Goal: Task Accomplishment & Management: Use online tool/utility

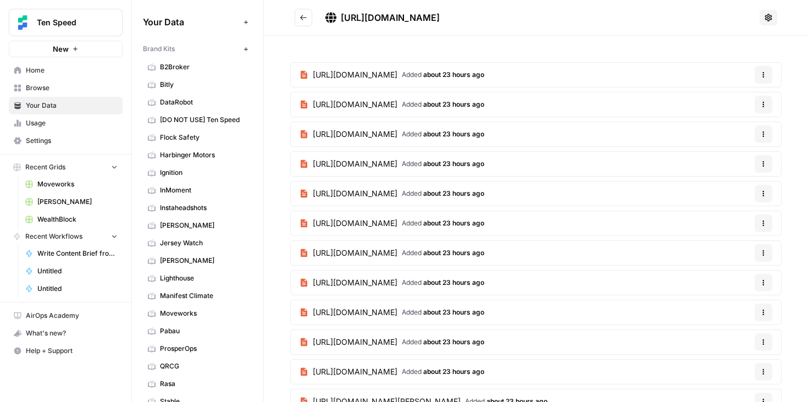
scroll to position [576, 0]
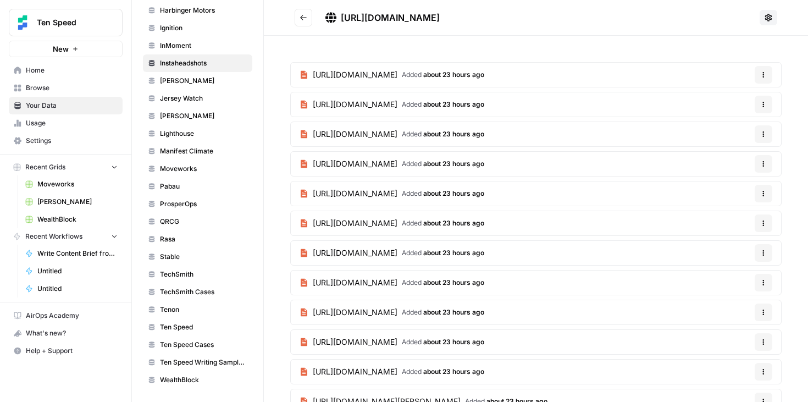
click at [186, 277] on span "TechSmith" at bounding box center [203, 274] width 87 height 10
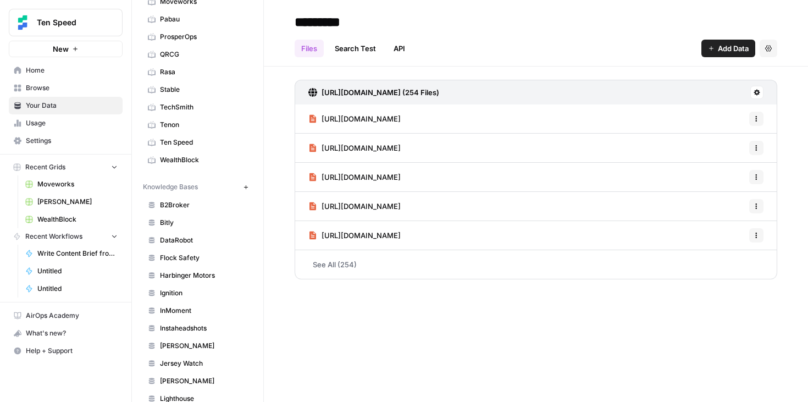
scroll to position [336, 0]
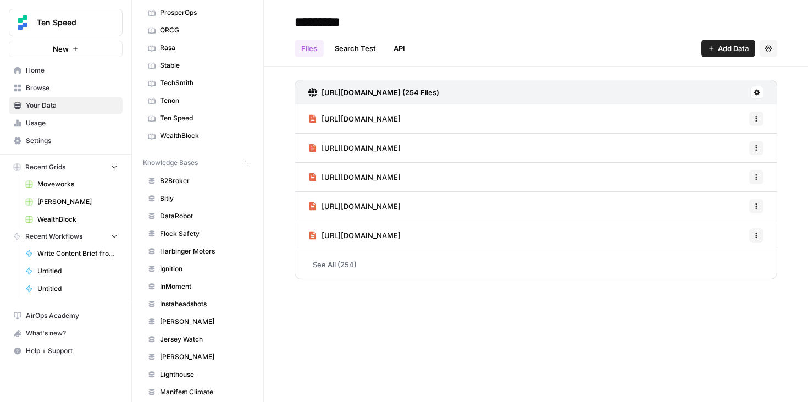
click at [188, 81] on span "TechSmith" at bounding box center [203, 83] width 87 height 10
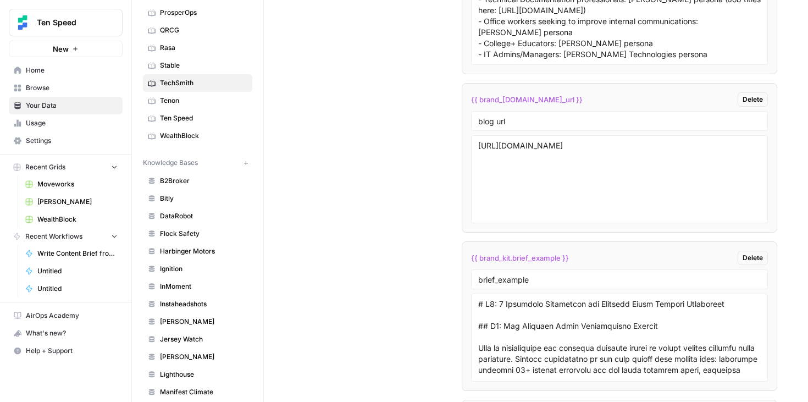
scroll to position [2436, 0]
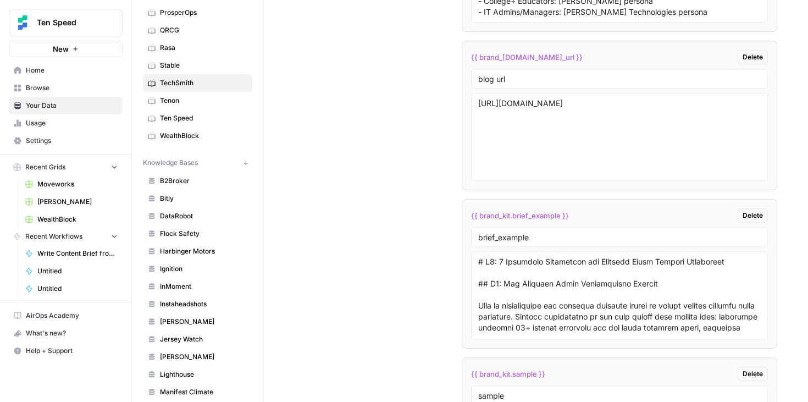
drag, startPoint x: 578, startPoint y: 215, endPoint x: 463, endPoint y: 215, distance: 114.8
click at [463, 215] on li "{{ brand_kit.brief_example }} Delete brief_example" at bounding box center [620, 273] width 316 height 149
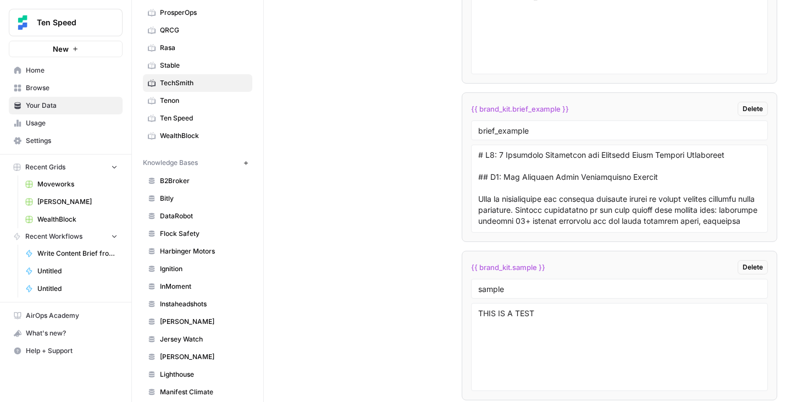
scroll to position [2555, 0]
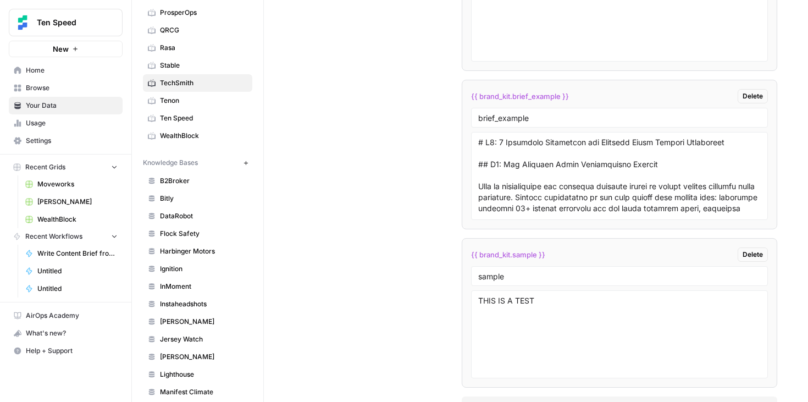
click at [619, 270] on div "sample" at bounding box center [619, 276] width 297 height 20
click at [759, 257] on span "Delete" at bounding box center [752, 254] width 20 height 10
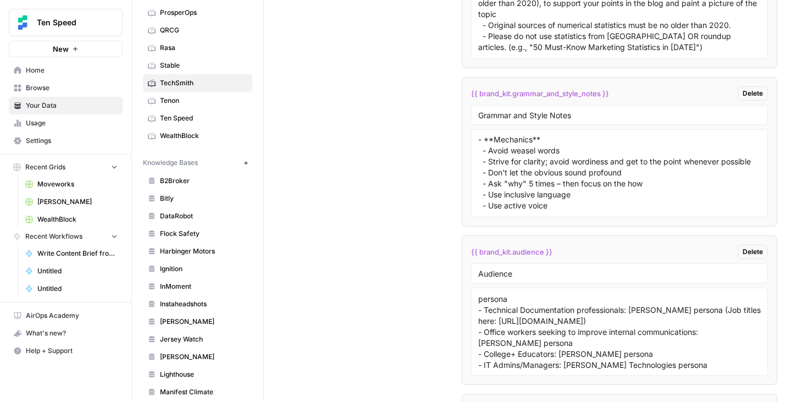
scroll to position [2043, 0]
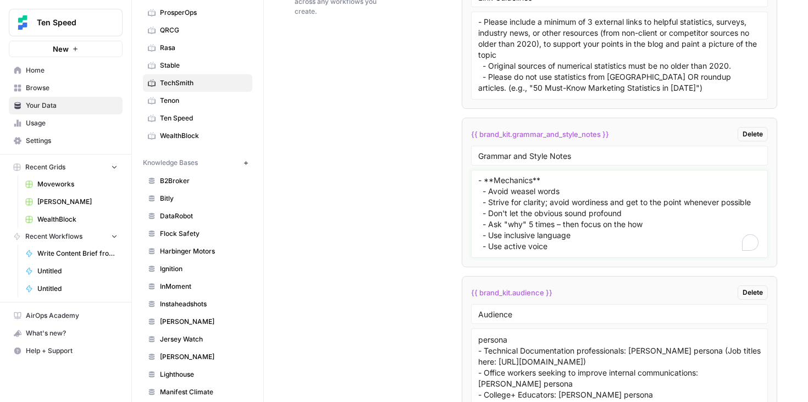
drag, startPoint x: 531, startPoint y: 181, endPoint x: 552, endPoint y: 263, distance: 84.5
click at [552, 263] on li "{{ brand_kit.grammar_and_style_notes }} Delete Grammar and Style Notes - **Mech…" at bounding box center [620, 192] width 316 height 149
click at [417, 174] on div "Custom Variables Create custom variables that will appear as global brand varia…" at bounding box center [536, 363] width 482 height 853
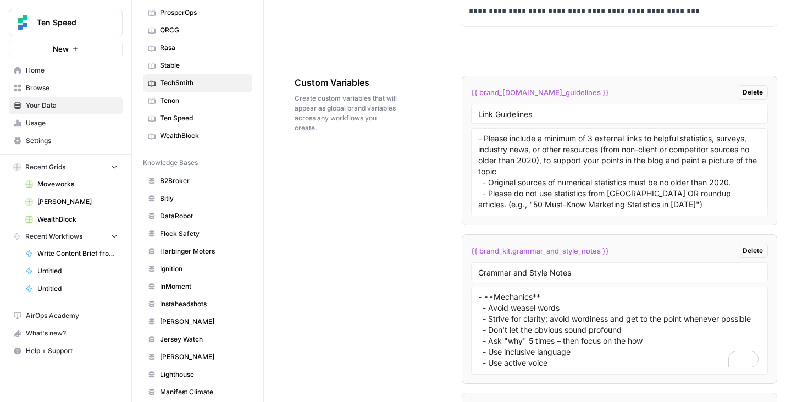
scroll to position [1926, 0]
click at [567, 196] on textarea "- Please include a minimum of 3 external links to helpful statistics, surveys, …" at bounding box center [619, 172] width 283 height 78
click at [599, 169] on textarea "- Please include a minimum of 3 external links to helpful statistics, surveys, …" at bounding box center [619, 172] width 283 height 78
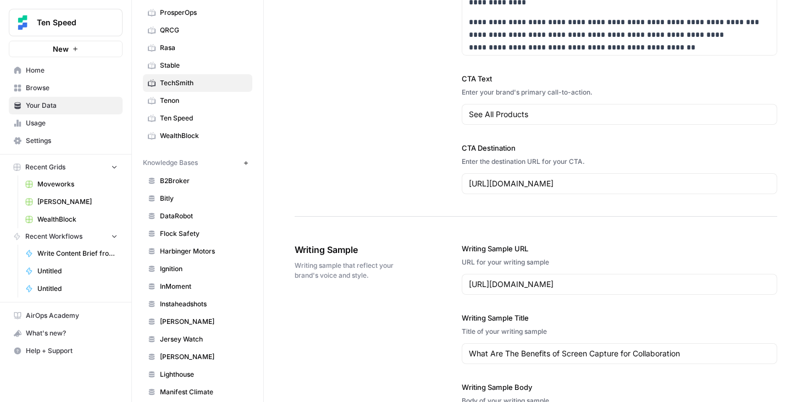
scroll to position [1206, 0]
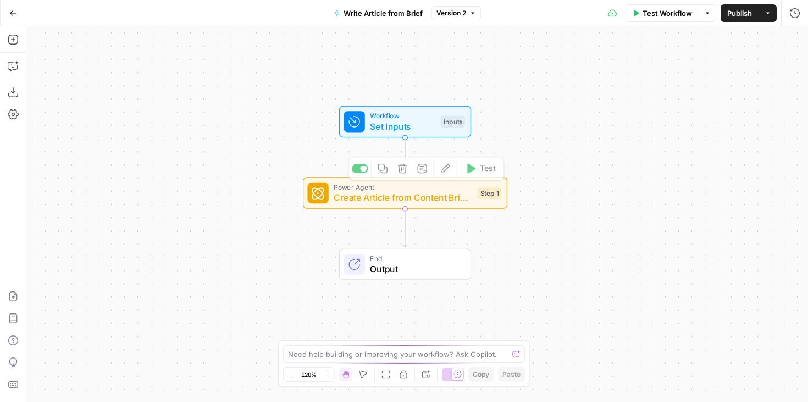
click at [424, 202] on span "Create Article from Content Brief - Fork" at bounding box center [403, 197] width 138 height 13
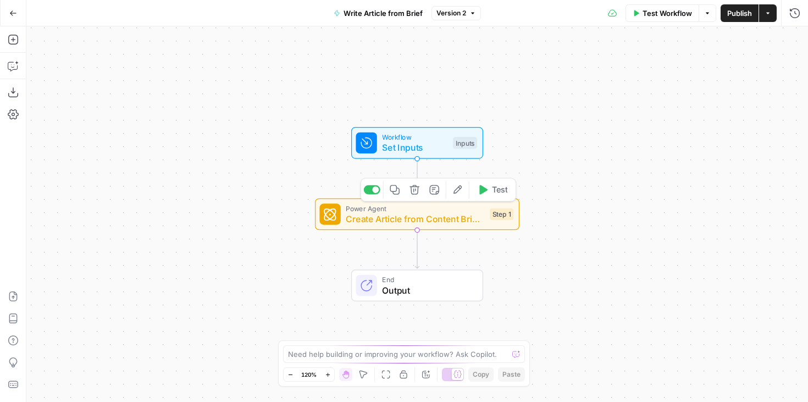
click at [431, 219] on span "Create Article from Content Brief - Fork" at bounding box center [415, 218] width 138 height 13
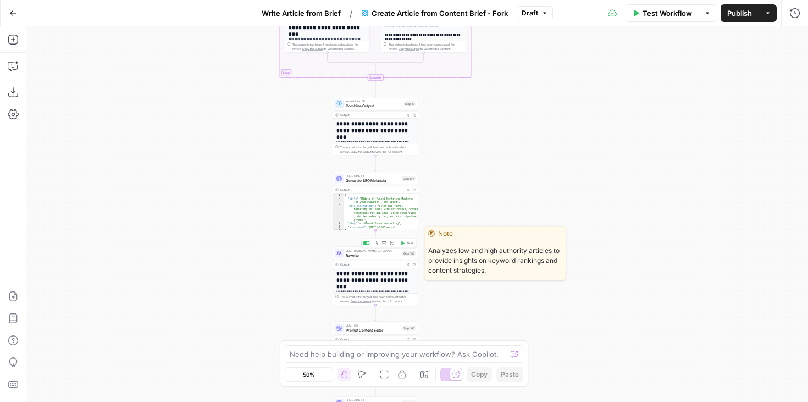
click at [366, 256] on span "Rewrite" at bounding box center [373, 254] width 54 height 5
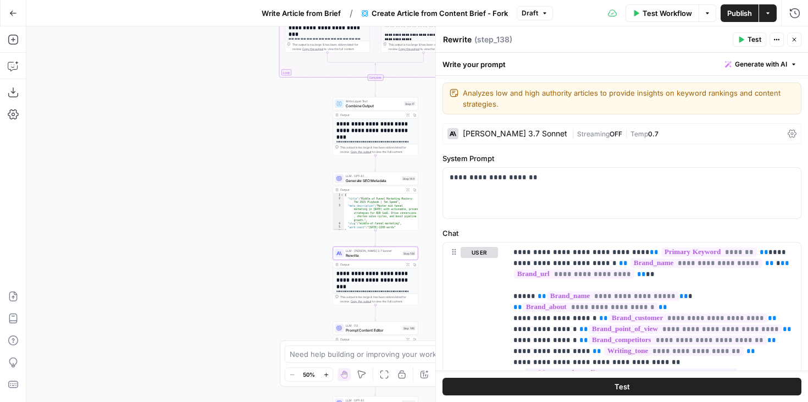
click at [410, 237] on div "true false Workflow Set Inputs Inputs Google Search Google Search Step 139 Outp…" at bounding box center [416, 213] width 781 height 375
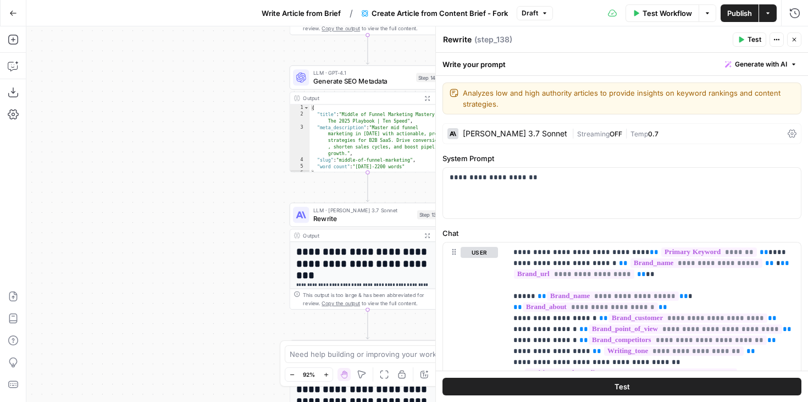
drag, startPoint x: 301, startPoint y: 255, endPoint x: 231, endPoint y: 218, distance: 78.9
click at [231, 218] on div "true false Workflow Set Inputs Inputs Google Search Google Search Step 139 Outp…" at bounding box center [416, 213] width 781 height 375
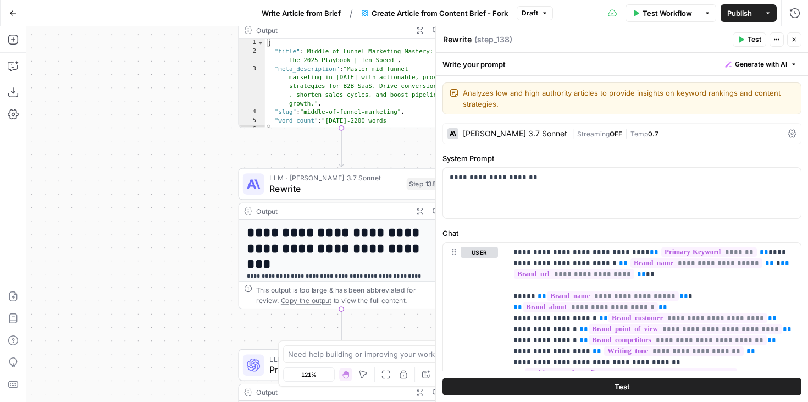
drag, startPoint x: 268, startPoint y: 219, endPoint x: 209, endPoint y: 190, distance: 66.4
click at [209, 190] on div "true false Workflow Set Inputs Inputs Google Search Google Search Step 139 Outp…" at bounding box center [416, 213] width 781 height 375
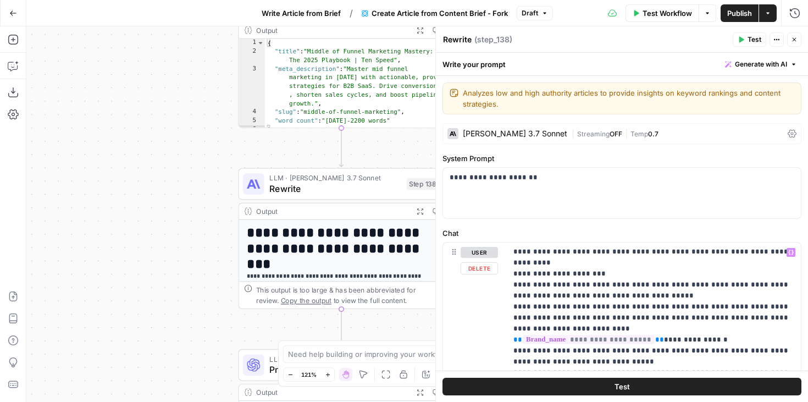
scroll to position [838, 0]
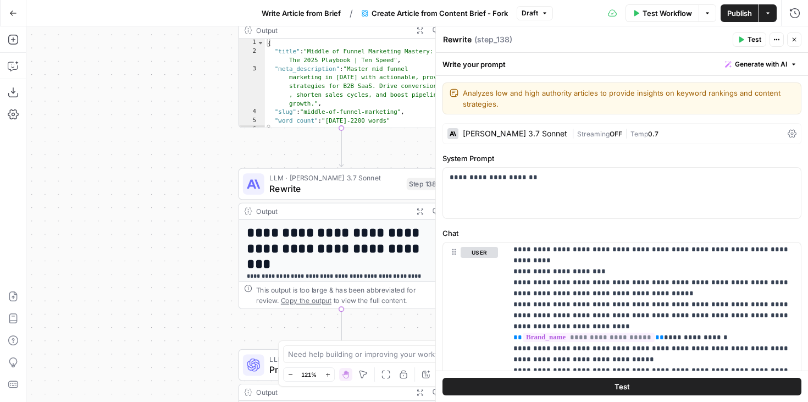
click at [351, 184] on span "Rewrite" at bounding box center [335, 188] width 132 height 13
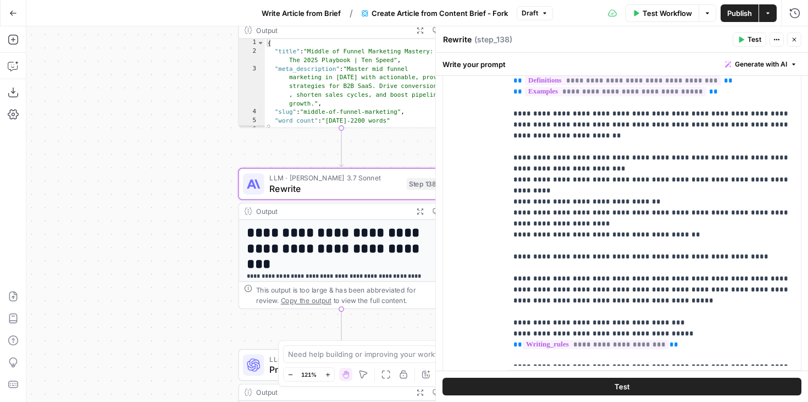
scroll to position [1091, 0]
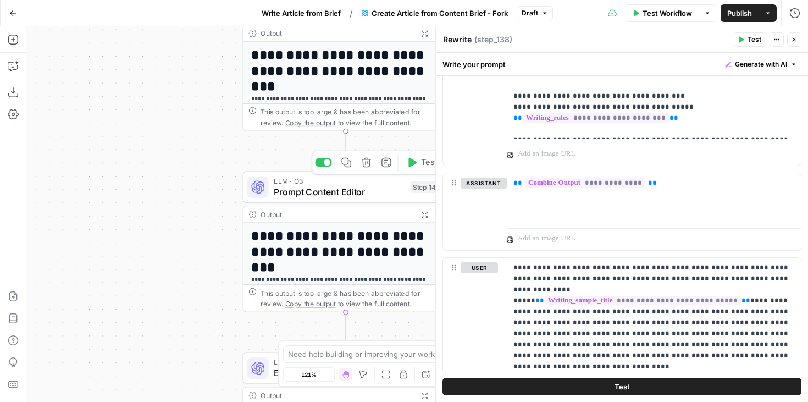
click at [358, 185] on span "Prompt Content Editor" at bounding box center [339, 191] width 131 height 13
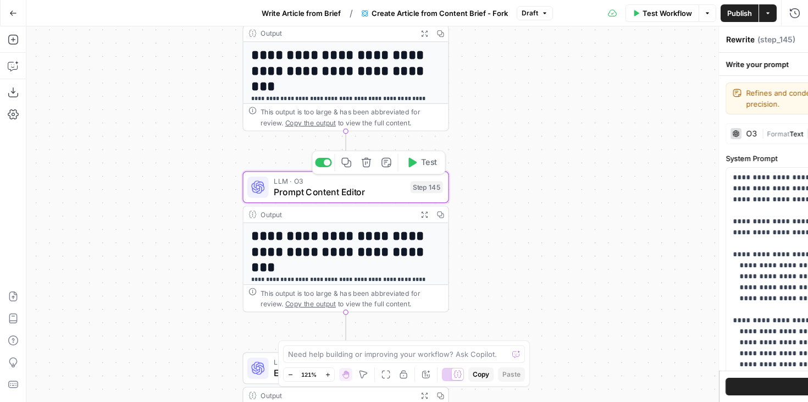
type textarea "Prompt Content Editor"
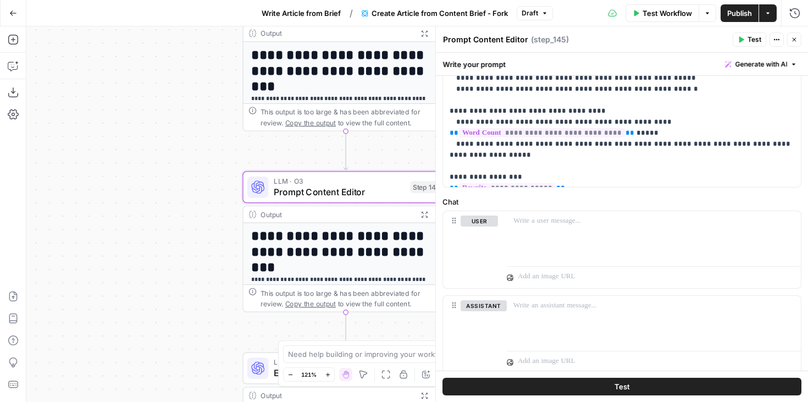
scroll to position [398, 0]
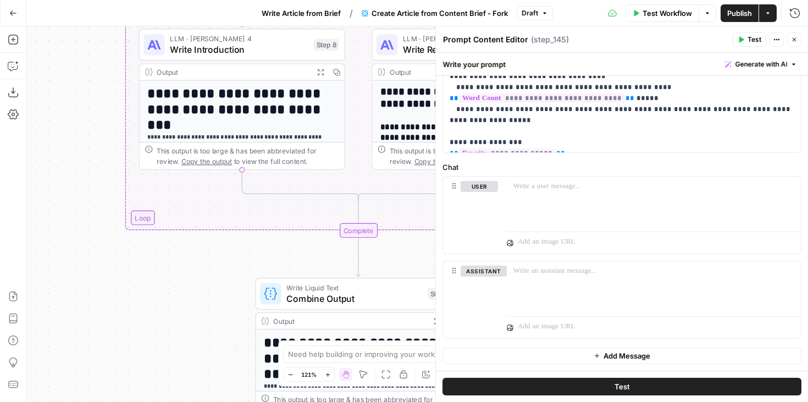
click at [414, 50] on span "Write Remaining Sections" at bounding box center [471, 49] width 137 height 13
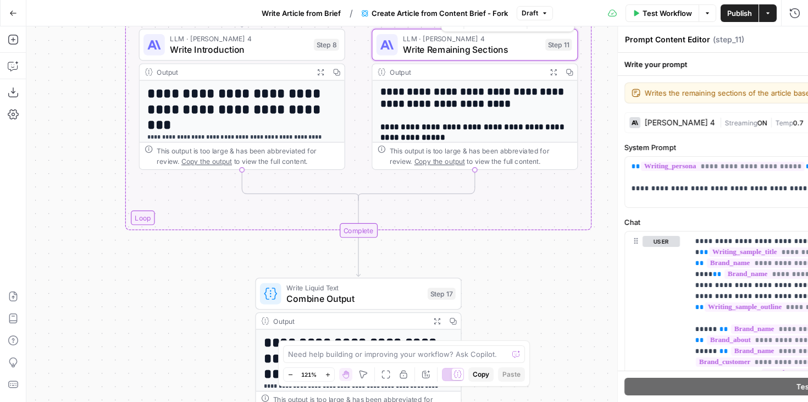
type textarea "Write Remaining Sections"
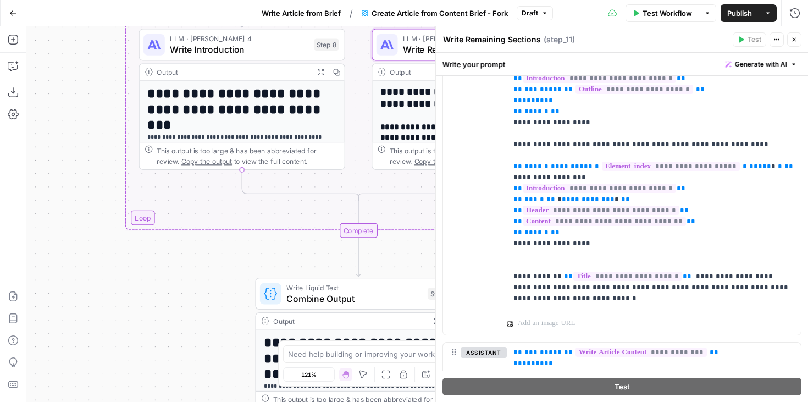
scroll to position [1139, 0]
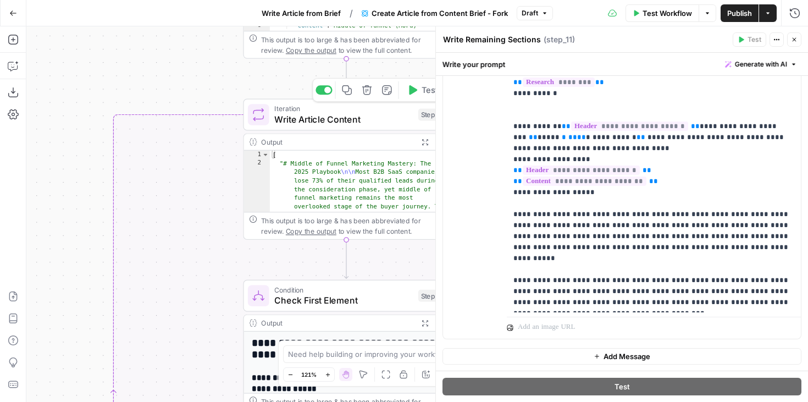
click at [382, 123] on span "Write Article Content" at bounding box center [343, 119] width 138 height 13
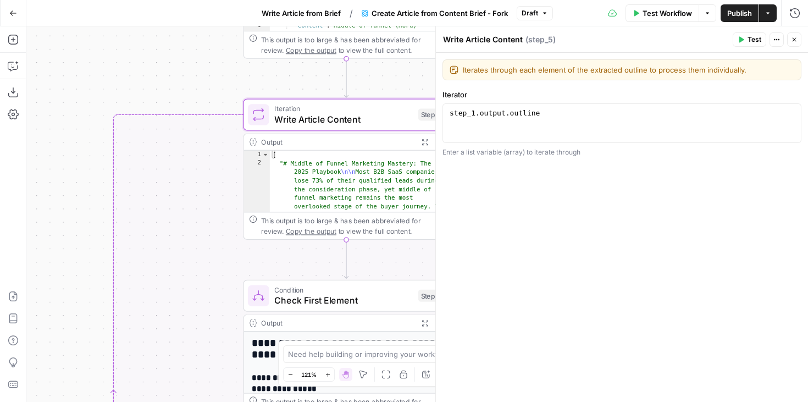
click at [794, 41] on icon "button" at bounding box center [794, 39] width 7 height 7
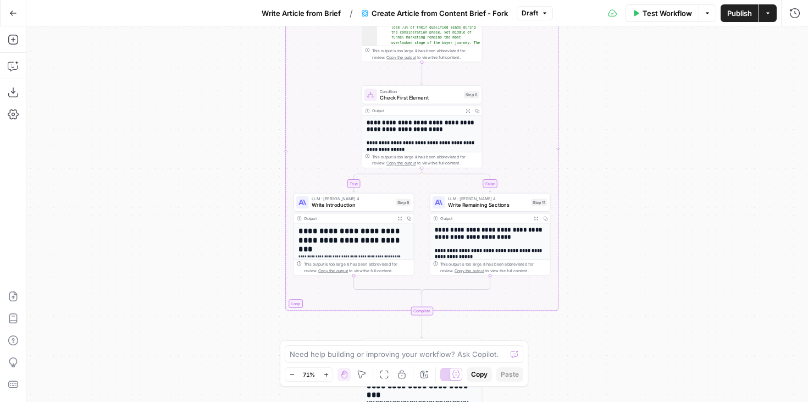
drag, startPoint x: 612, startPoint y: 226, endPoint x: 612, endPoint y: 74, distance: 152.2
click at [612, 74] on div "true false Workflow Set Inputs Inputs Google Search Google Search Step 139 Outp…" at bounding box center [416, 213] width 781 height 375
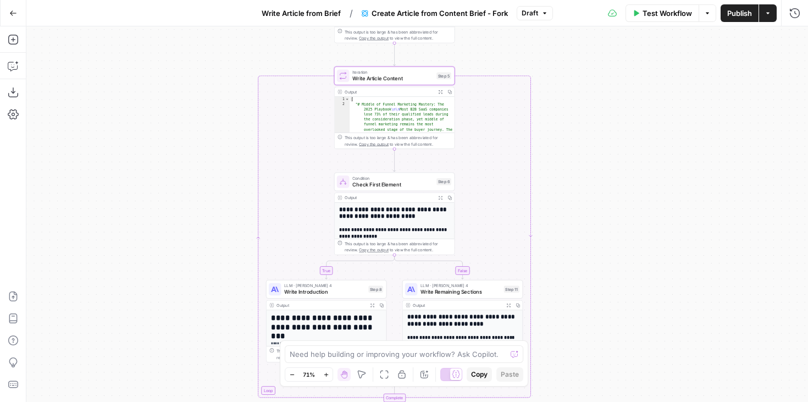
drag, startPoint x: 628, startPoint y: 158, endPoint x: 601, endPoint y: 245, distance: 91.1
click at [601, 245] on div "true false Workflow Set Inputs Inputs Google Search Google Search Step 139 Outp…" at bounding box center [416, 213] width 781 height 375
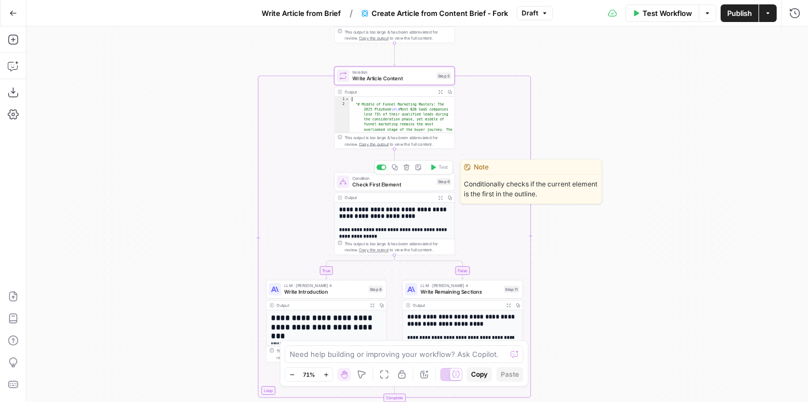
click at [389, 187] on span "Check First Element" at bounding box center [392, 184] width 81 height 8
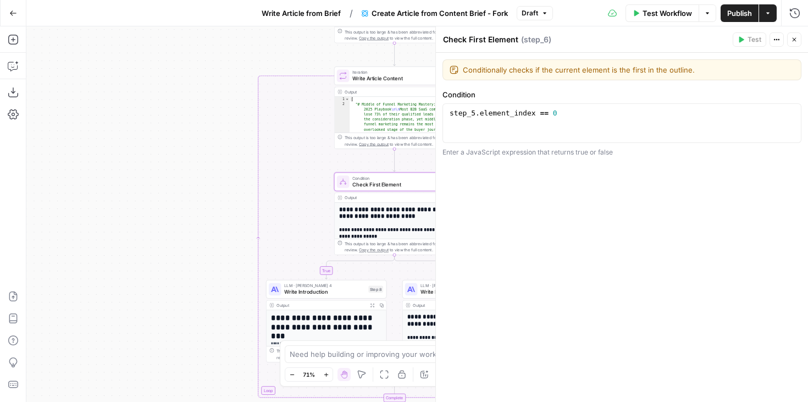
click at [166, 314] on div "true false Workflow Set Inputs Inputs Google Search Google Search Step 139 Outp…" at bounding box center [416, 213] width 781 height 375
click at [794, 36] on icon "button" at bounding box center [794, 39] width 7 height 7
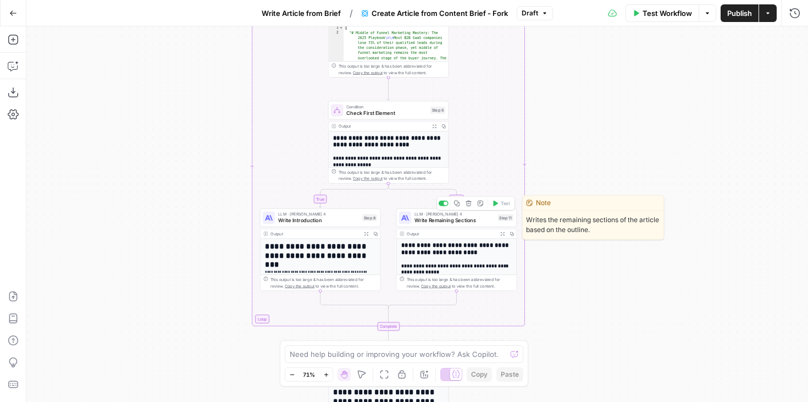
click at [449, 215] on span "LLM · [PERSON_NAME] 4" at bounding box center [454, 214] width 80 height 6
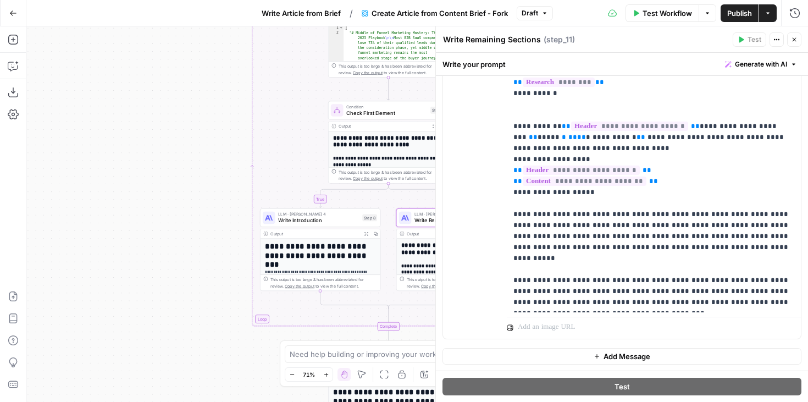
scroll to position [1138, 0]
click at [19, 11] on button "Go Back" at bounding box center [13, 13] width 20 height 20
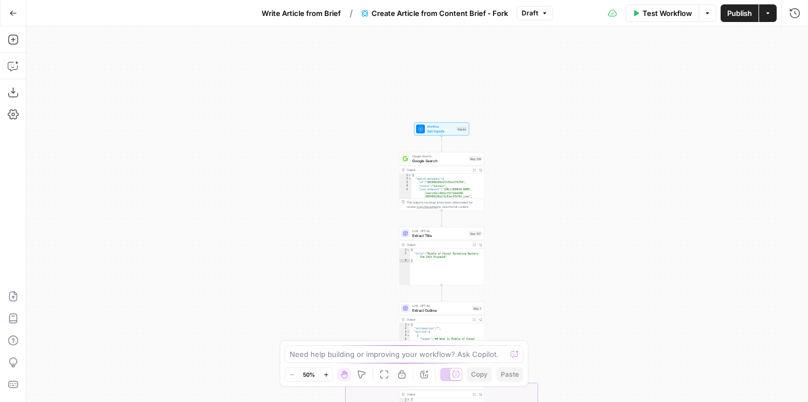
click at [308, 16] on span "Write Article from Brief" at bounding box center [301, 13] width 79 height 11
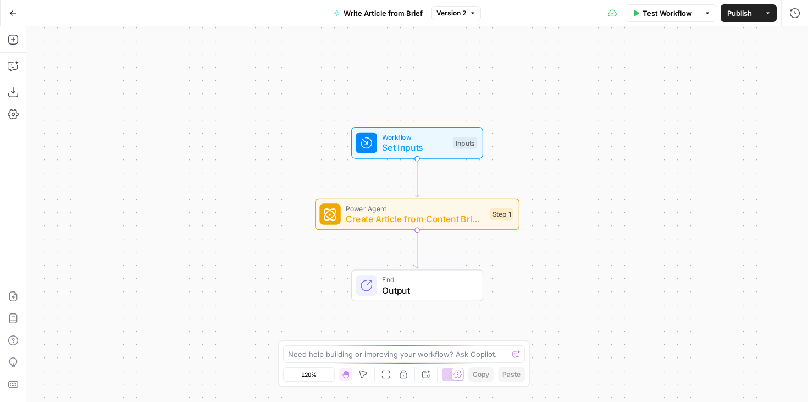
click at [413, 209] on span "Power Agent" at bounding box center [415, 208] width 138 height 10
